Goal: Understand process/instructions: Learn how to perform a task or action

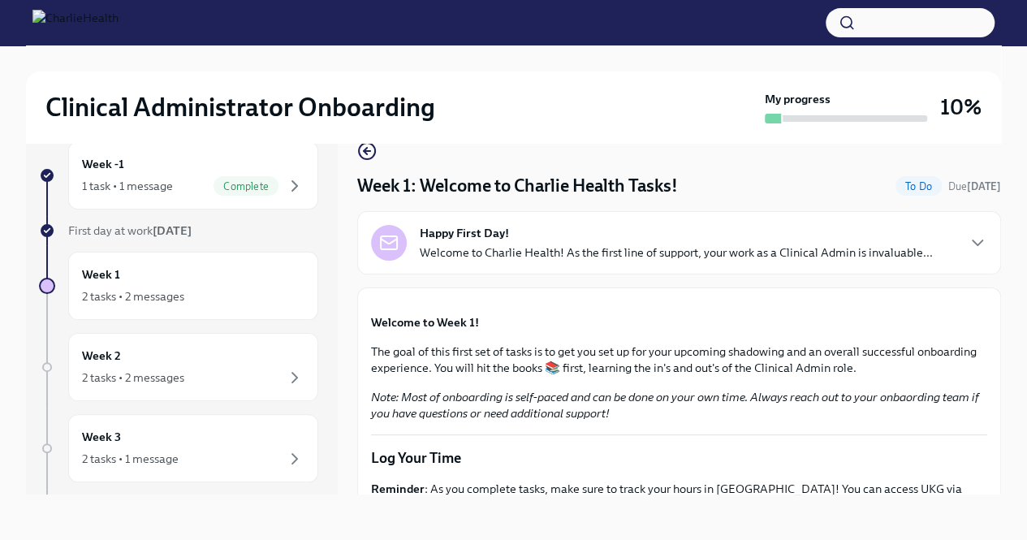
scroll to position [1906, 0]
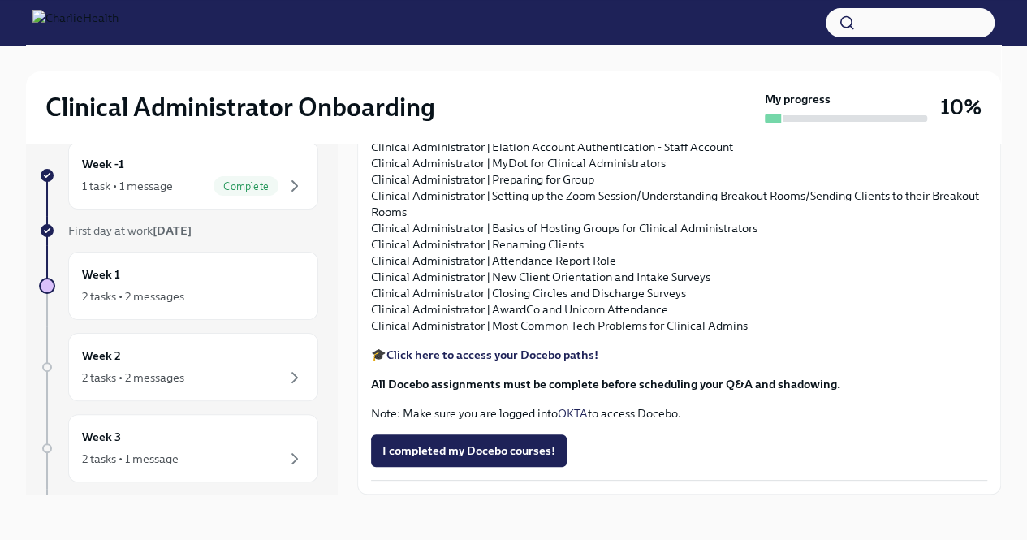
click at [0, 351] on div "Clinical Administrator Onboarding My progress 10% Week -1 1 task • 1 message Co…" at bounding box center [513, 279] width 1027 height 522
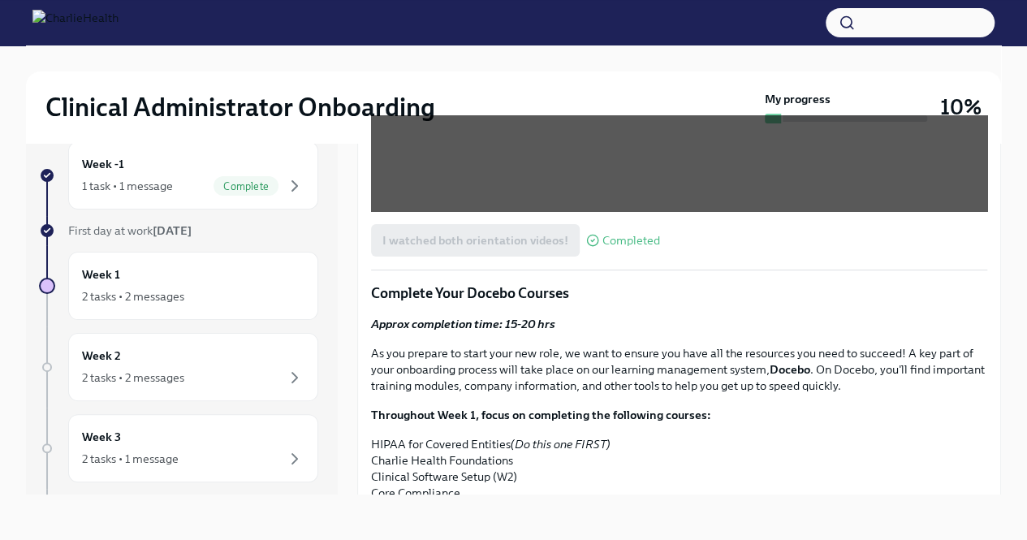
scroll to position [1082, 0]
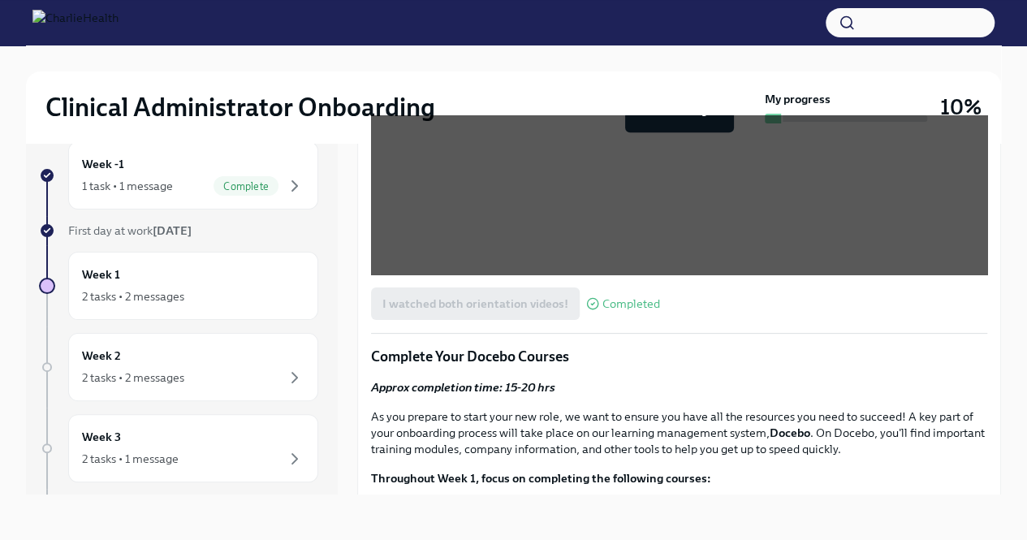
click at [1000, 338] on div "Clinical Administrator Onboarding My progress 10% Week -1 1 task • 1 message Co…" at bounding box center [513, 279] width 1027 height 522
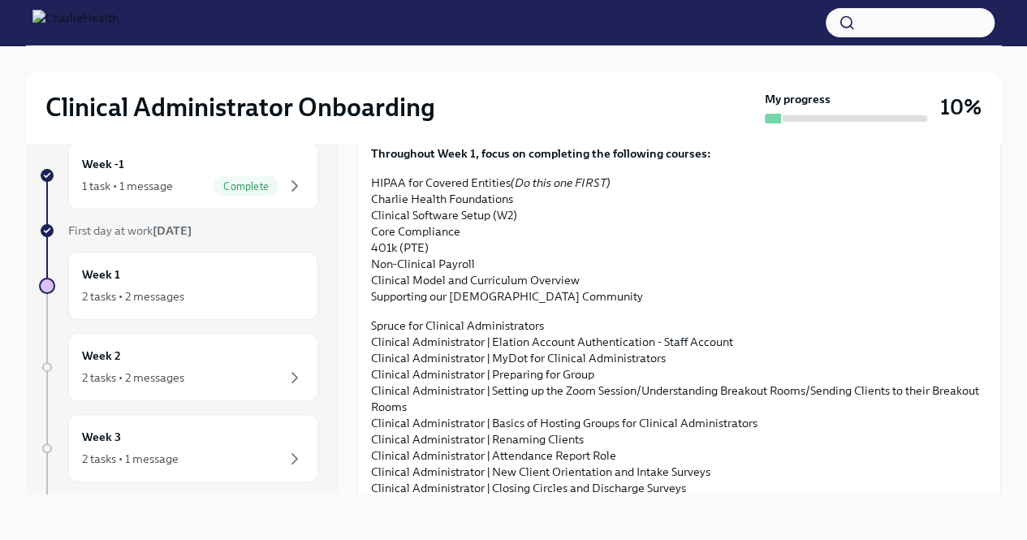
scroll to position [920, 0]
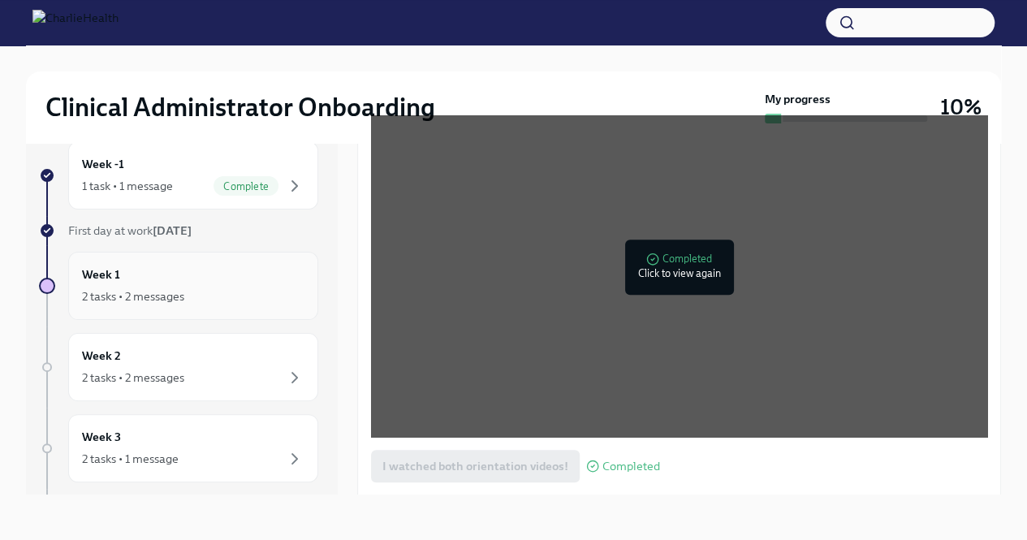
click at [224, 310] on div "Week 1 2 tasks • 2 messages" at bounding box center [193, 286] width 250 height 68
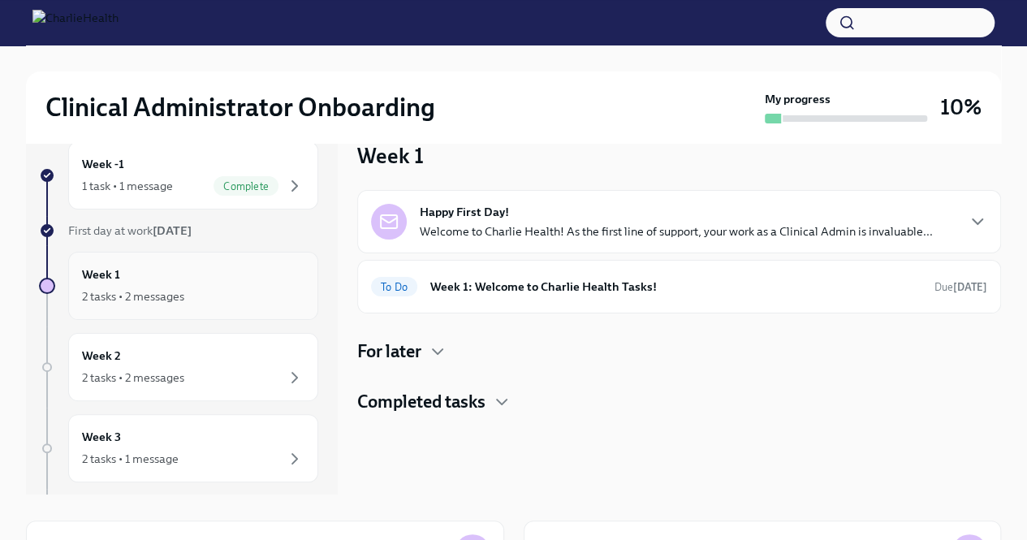
click at [232, 296] on div "2 tasks • 2 messages" at bounding box center [193, 296] width 222 height 19
click at [490, 283] on h6 "Week 1: Welcome to Charlie Health Tasks!" at bounding box center [675, 287] width 491 height 18
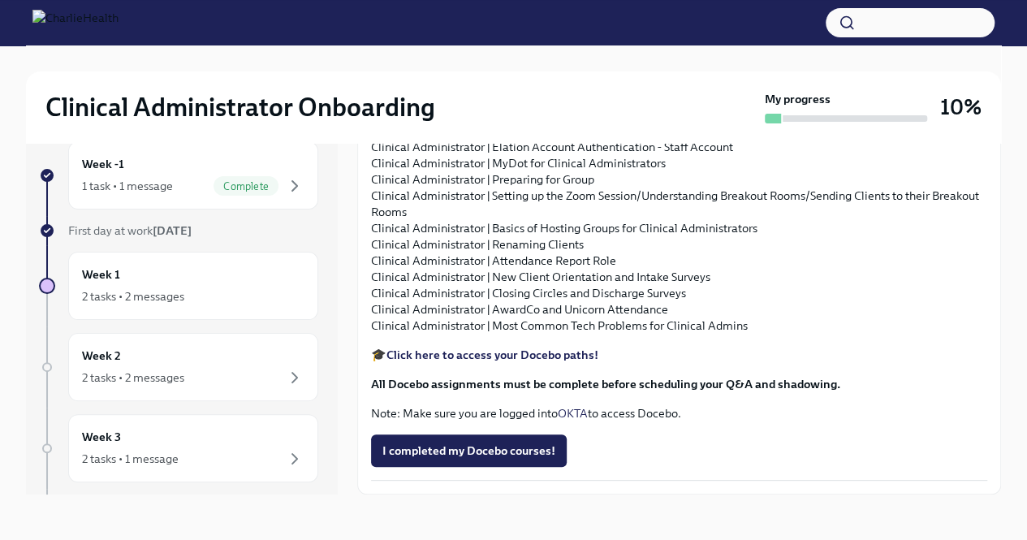
scroll to position [1906, 0]
click at [510, 357] on strong "Click here to access your Docebo paths!" at bounding box center [492, 354] width 212 height 15
